Goal: Information Seeking & Learning: Learn about a topic

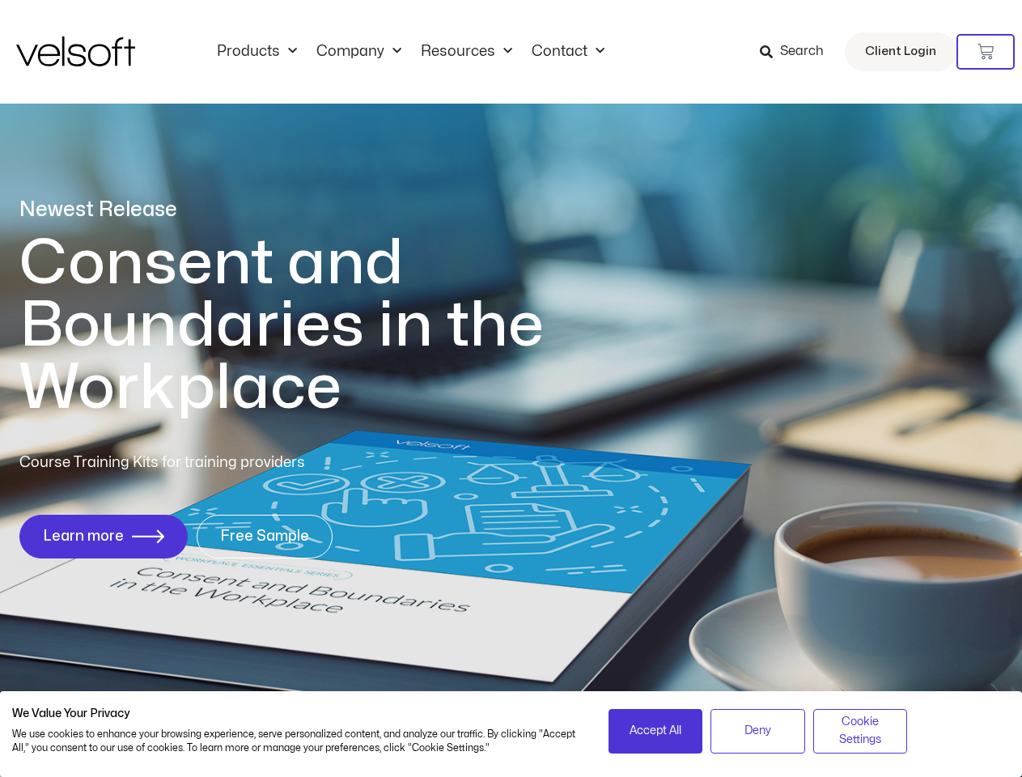
click at [510, 388] on h1 "Consent and Boundaries in the Workplace" at bounding box center [314, 325] width 591 height 187
click at [985, 52] on icon at bounding box center [985, 52] width 16 height 16
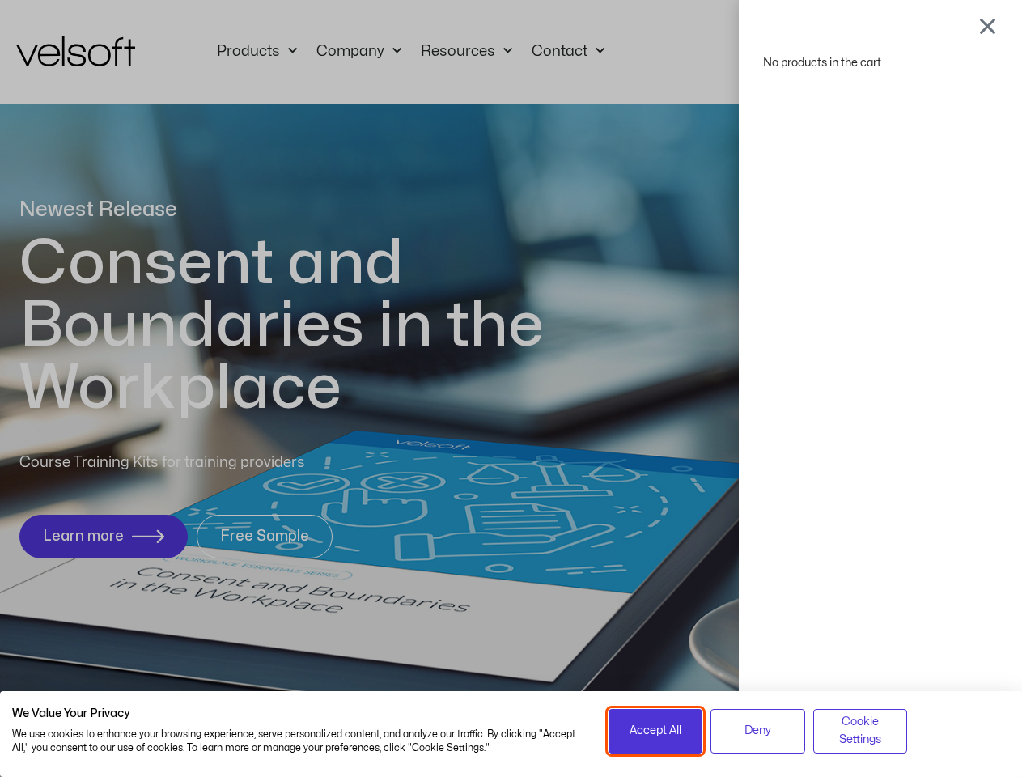
click at [655, 731] on span "Accept All" at bounding box center [655, 731] width 52 height 18
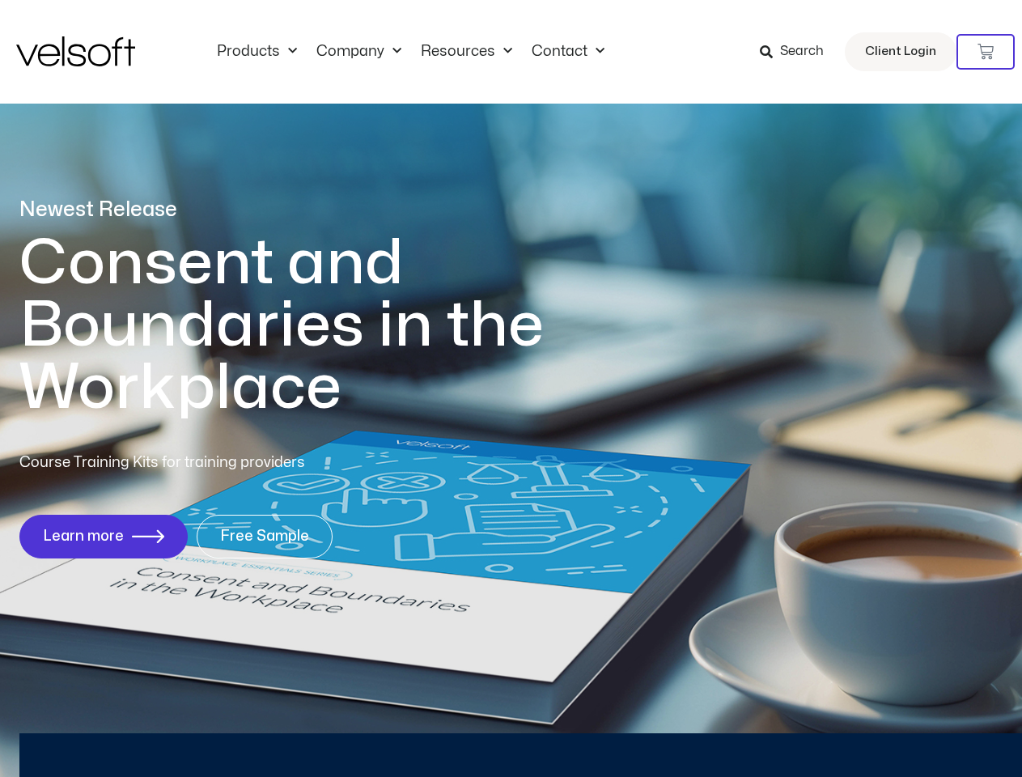
click at [511, 388] on div "No products in the cart." at bounding box center [511, 388] width 0 height 0
click at [860, 731] on div "Newest Release Consent and Boundaries in the Workplace Course Training Kits for…" at bounding box center [511, 387] width 1022 height 786
